Goal: Find specific page/section: Find specific page/section

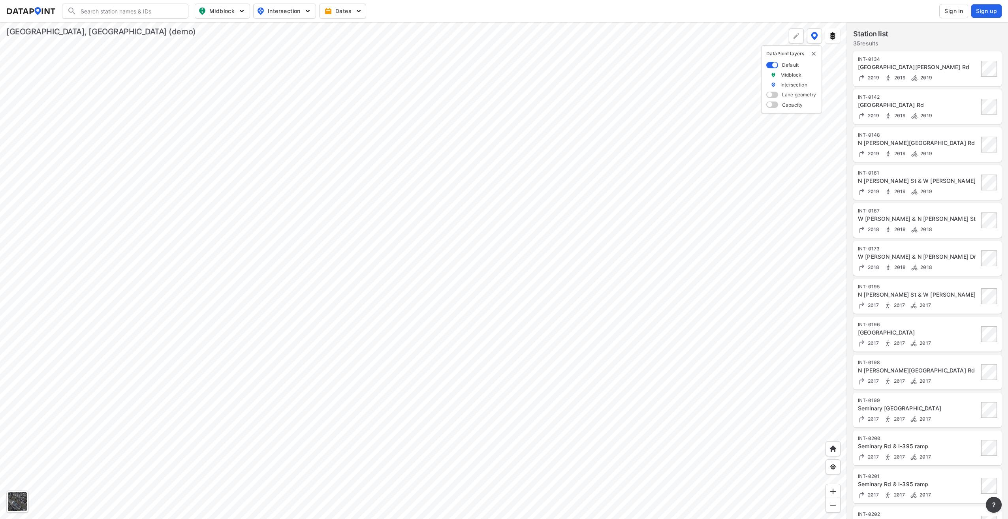
click at [287, 333] on div at bounding box center [423, 270] width 847 height 497
click at [345, 373] on div at bounding box center [423, 270] width 847 height 497
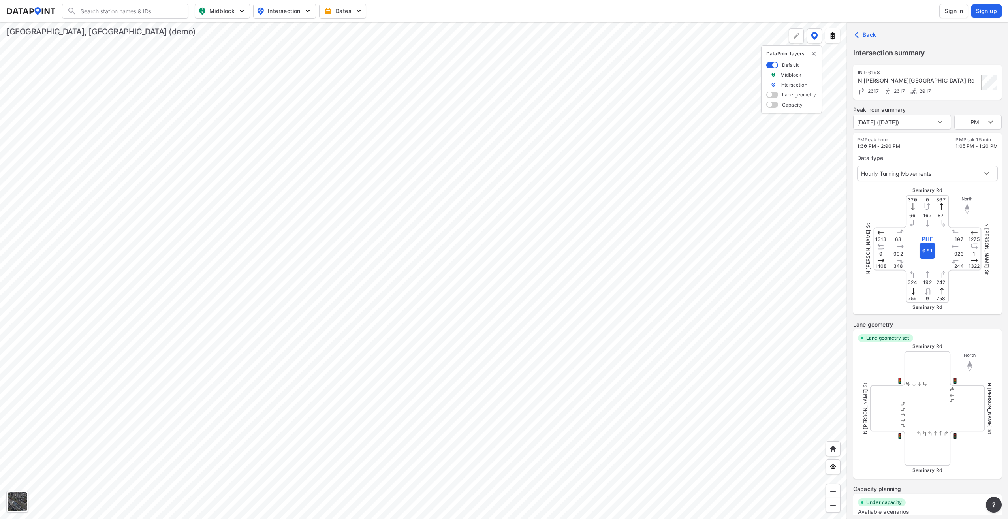
type input "601"
click at [939, 124] on body "Search Please enter a search term. Midblock Intersection Dates Sign in Sign up …" at bounding box center [504, 259] width 1008 height 519
click at [406, 454] on div at bounding box center [504, 259] width 1008 height 519
click at [405, 452] on div at bounding box center [423, 270] width 847 height 497
type input "275"
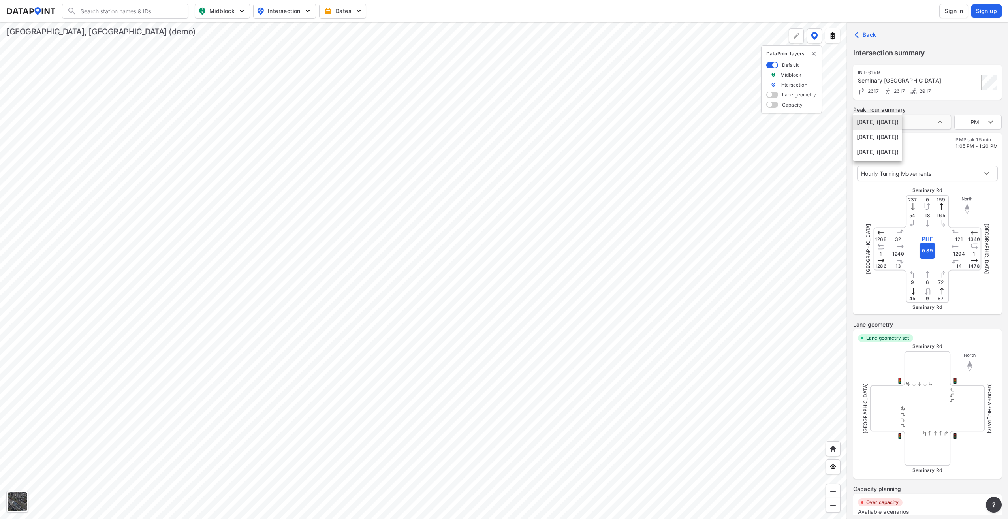
click at [937, 122] on body "Search Please enter a search term. Midblock Intersection Dates Sign in Sign up …" at bounding box center [504, 259] width 1008 height 519
drag, startPoint x: 533, startPoint y: 433, endPoint x: 492, endPoint y: 265, distance: 172.9
click at [493, 267] on div at bounding box center [504, 259] width 1008 height 519
click at [446, 304] on div at bounding box center [423, 270] width 847 height 497
click at [440, 252] on div at bounding box center [423, 270] width 847 height 497
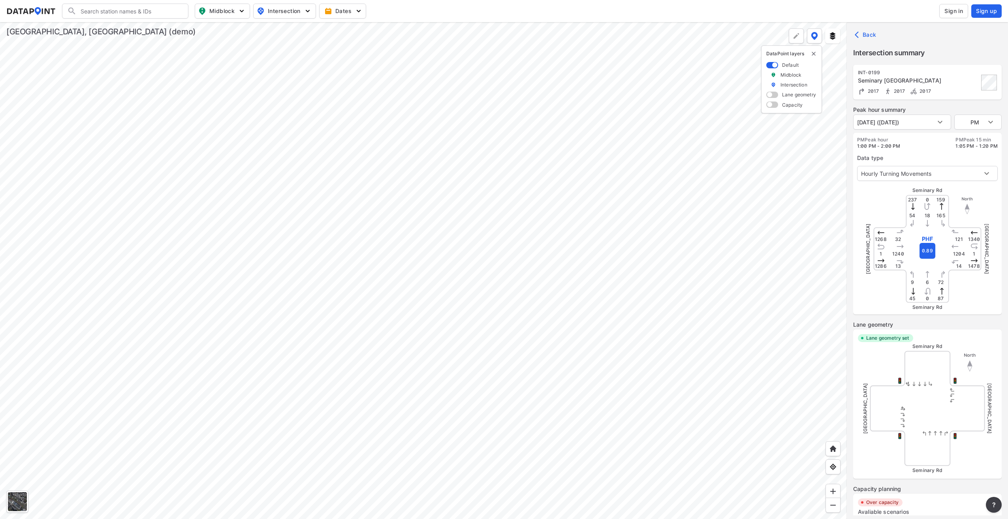
click at [502, 418] on div at bounding box center [423, 270] width 847 height 497
click at [943, 126] on body "Search Please enter a search term. Midblock Intersection Dates Sign in Sign up …" at bounding box center [504, 259] width 1008 height 519
click at [526, 449] on div at bounding box center [504, 259] width 1008 height 519
click at [528, 450] on div at bounding box center [423, 270] width 847 height 497
type input "337"
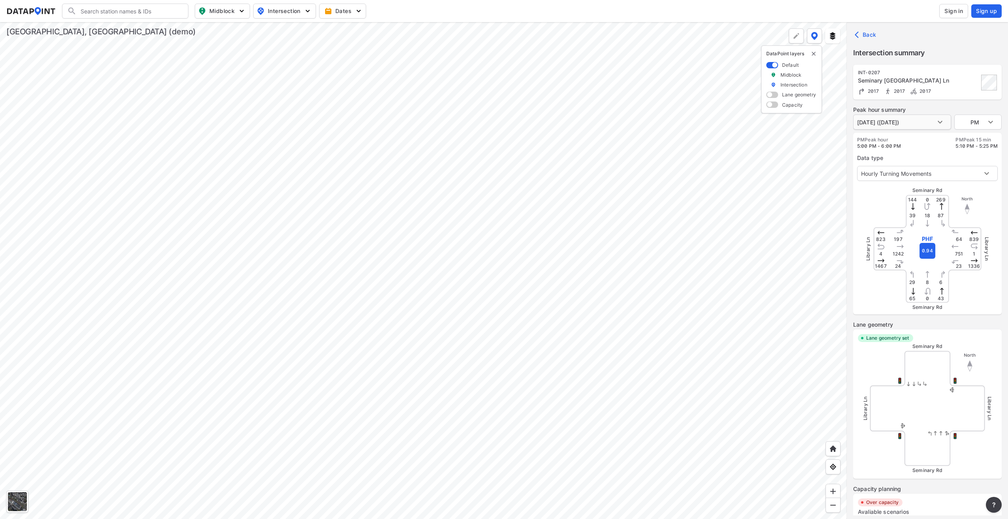
click at [939, 123] on body "Search Please enter a search term. Midblock Intersection Dates Sign in Sign up …" at bounding box center [504, 259] width 1008 height 519
drag, startPoint x: 624, startPoint y: 432, endPoint x: 499, endPoint y: 147, distance: 311.1
click at [499, 147] on div at bounding box center [504, 259] width 1008 height 519
click at [510, 204] on div at bounding box center [423, 270] width 847 height 497
click at [526, 291] on div at bounding box center [423, 270] width 847 height 497
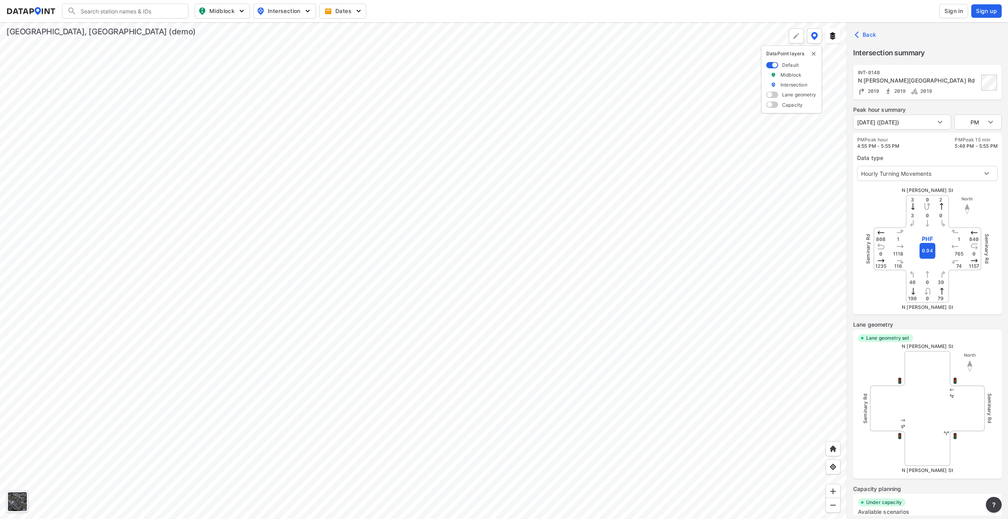
type input "307"
click at [941, 121] on body "Search Please enter a search term. Midblock Intersection Dates Sign in Sign up …" at bounding box center [504, 259] width 1008 height 519
click at [597, 351] on div at bounding box center [504, 259] width 1008 height 519
click at [600, 346] on div at bounding box center [423, 270] width 847 height 497
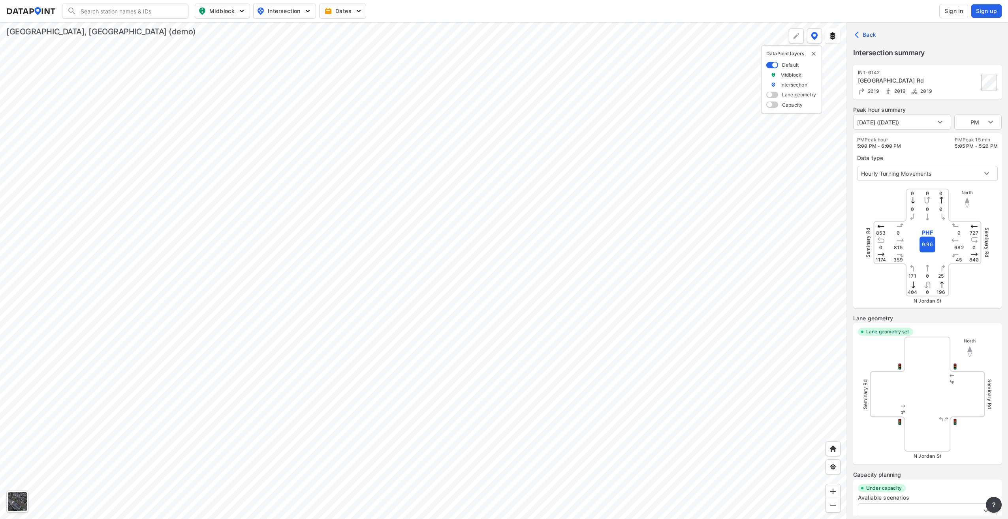
type input "304"
click at [942, 122] on body "Search Please enter a search term. Midblock Intersection Dates Sign in Sign up …" at bounding box center [504, 259] width 1008 height 519
drag, startPoint x: 625, startPoint y: 431, endPoint x: 463, endPoint y: 374, distance: 171.3
click at [463, 374] on div at bounding box center [504, 259] width 1008 height 519
click at [691, 389] on div at bounding box center [423, 270] width 847 height 497
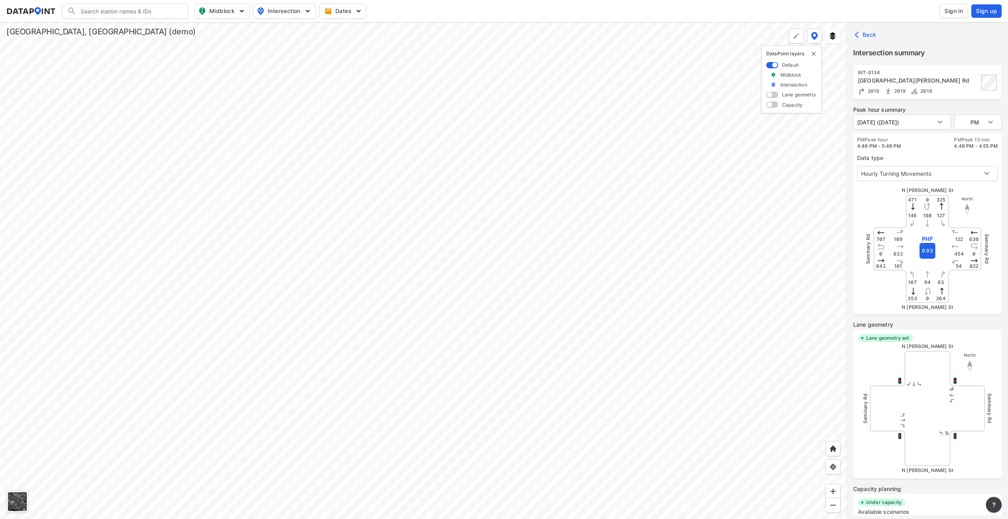
type input "681"
click at [940, 124] on body "Search Please enter a search term. Midblock Intersection Dates Sign in Sign up …" at bounding box center [504, 259] width 1008 height 519
drag, startPoint x: 721, startPoint y: 442, endPoint x: 521, endPoint y: 368, distance: 213.3
click at [521, 368] on div at bounding box center [504, 259] width 1008 height 519
click at [427, 360] on div at bounding box center [423, 270] width 847 height 497
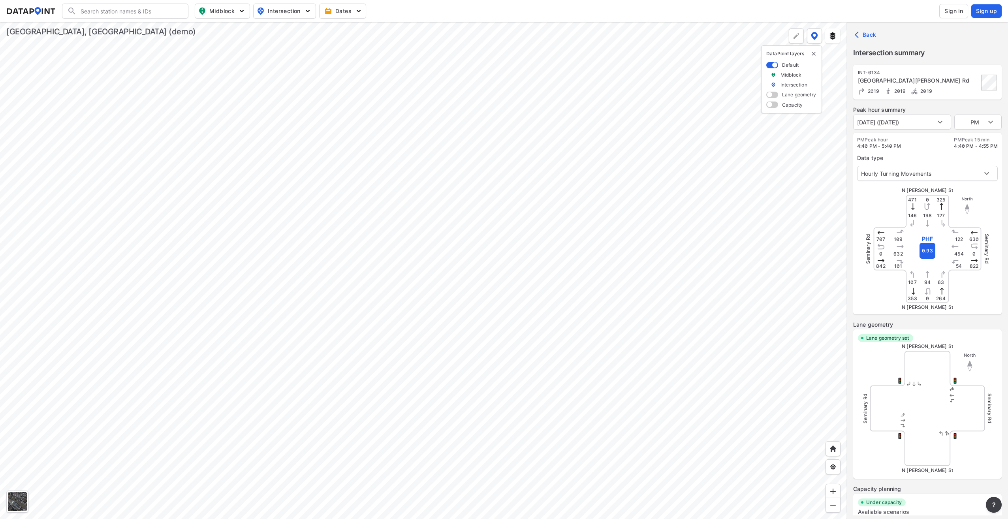
click at [559, 392] on div at bounding box center [423, 270] width 847 height 497
click at [608, 327] on div at bounding box center [423, 270] width 847 height 497
type input "590"
click at [946, 123] on body "Search Please enter a search term. Midblock Intersection Dates Sign in Sign up …" at bounding box center [504, 259] width 1008 height 519
click at [735, 403] on div at bounding box center [504, 259] width 1008 height 519
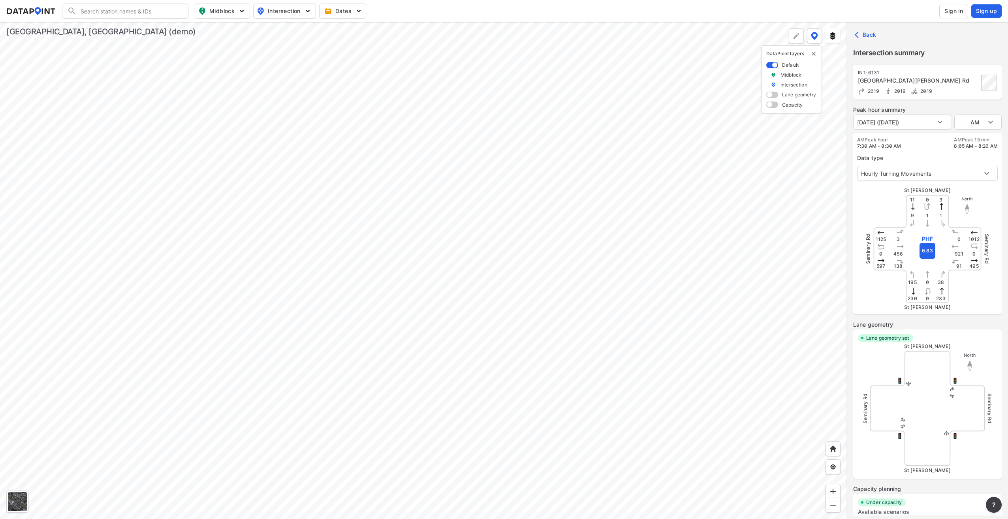
click at [735, 403] on div at bounding box center [423, 270] width 847 height 497
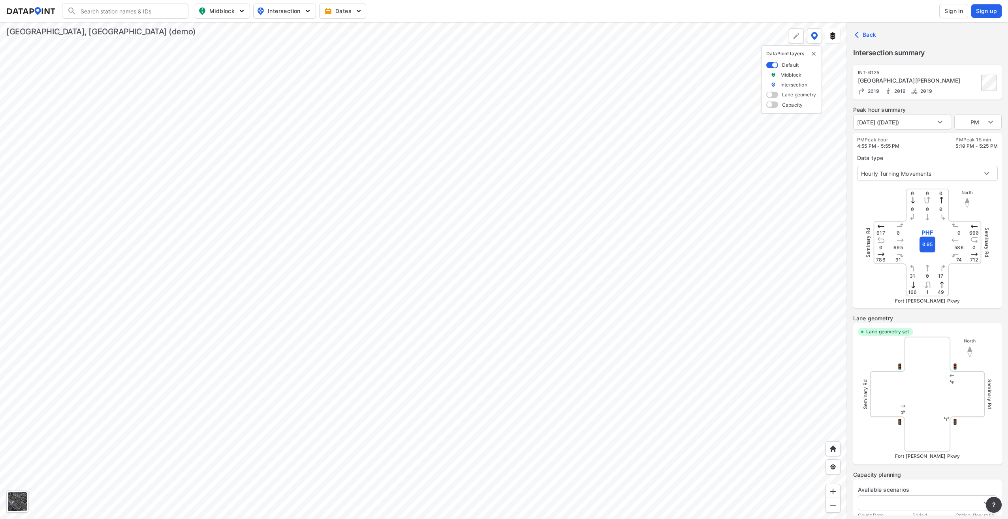
type input "257"
click at [543, 304] on div at bounding box center [423, 270] width 847 height 497
click at [721, 365] on div at bounding box center [423, 270] width 847 height 497
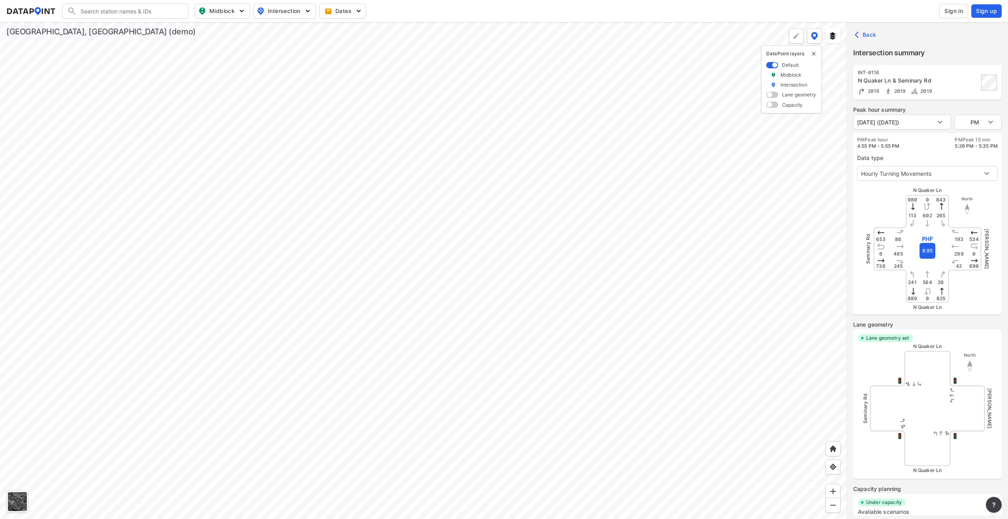
type input "593"
click at [941, 124] on body "Search Please enter a search term. Midblock Intersection Dates Sign in Sign up …" at bounding box center [504, 259] width 1008 height 519
click at [684, 425] on div at bounding box center [504, 259] width 1008 height 519
click at [684, 361] on div at bounding box center [423, 270] width 847 height 497
